Goal: Navigation & Orientation: Go to known website

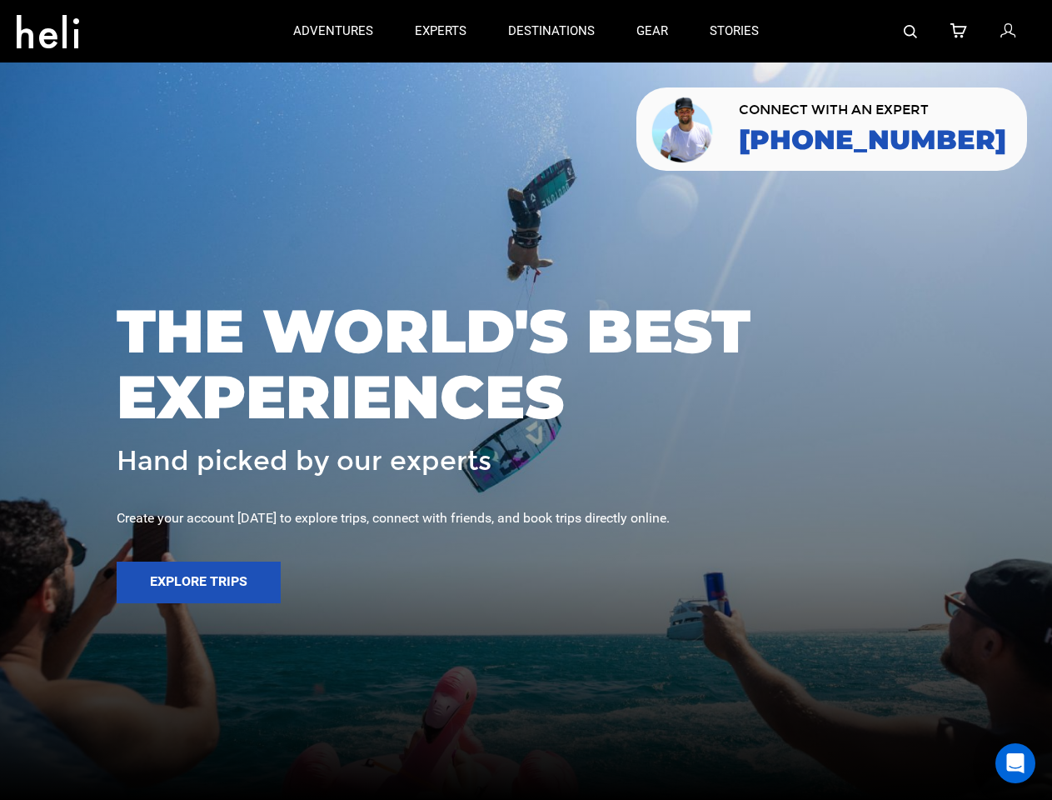
click at [526, 400] on span "THE WORLD'S BEST EXPERIENCES" at bounding box center [526, 364] width 819 height 132
click at [47, 27] on icon at bounding box center [48, 26] width 62 height 27
click at [911, 31] on img at bounding box center [910, 31] width 13 height 13
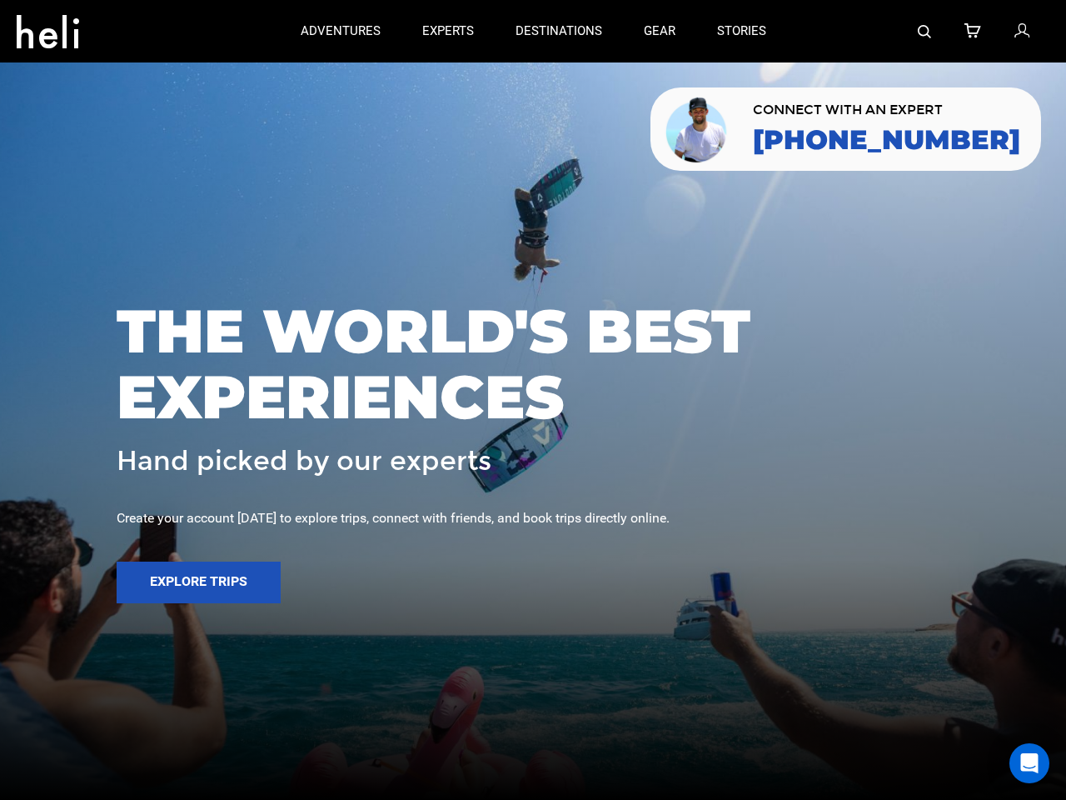
click at [526, 400] on span "THE WORLD'S BEST EXPERIENCES" at bounding box center [533, 364] width 833 height 132
click at [198, 582] on button "Explore Trips" at bounding box center [199, 583] width 164 height 42
click at [1016, 763] on div "Open Intercom Messenger" at bounding box center [1030, 763] width 40 height 40
